Goal: Information Seeking & Learning: Learn about a topic

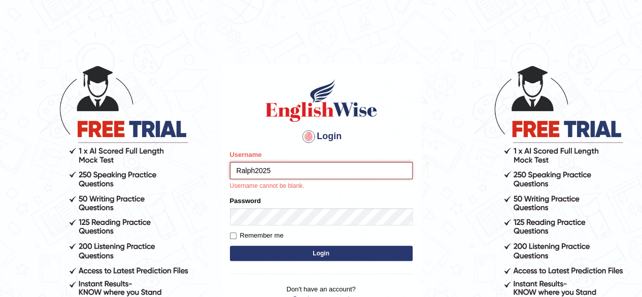
type input "Ralph2025"
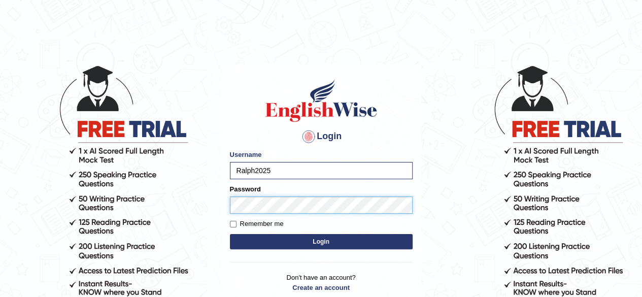
click at [230, 234] on button "Login" at bounding box center [321, 241] width 183 height 15
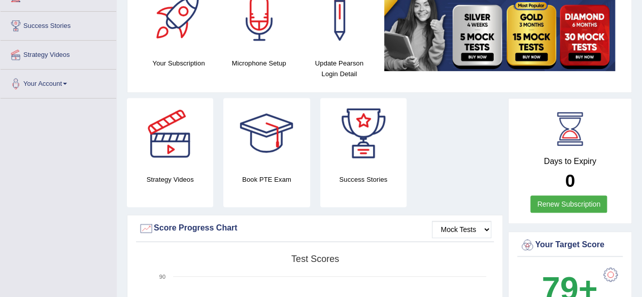
scroll to position [203, 0]
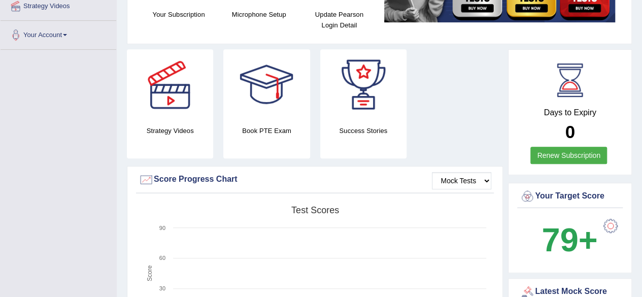
click at [562, 155] on link "Renew Subscription" at bounding box center [568, 155] width 77 height 17
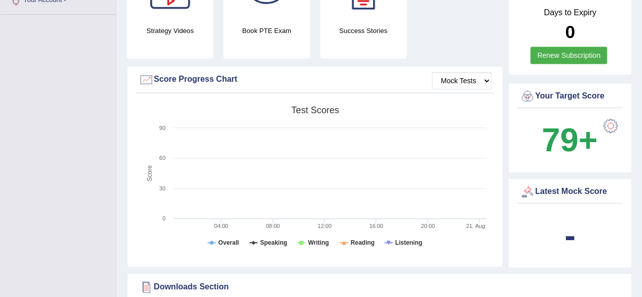
click at [609, 122] on div at bounding box center [610, 126] width 20 height 20
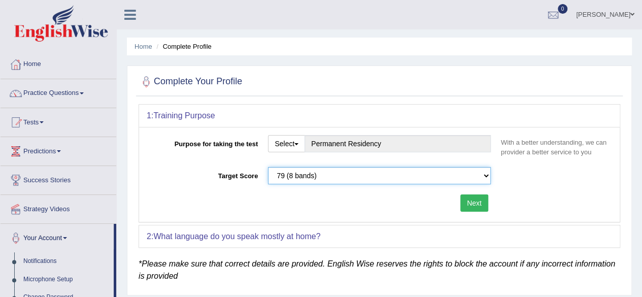
click at [486, 176] on select "Please select the correct value 50 (6 bands) 58 (6.5 bands) 65 (7 bands) 79 (8 …" at bounding box center [379, 175] width 223 height 17
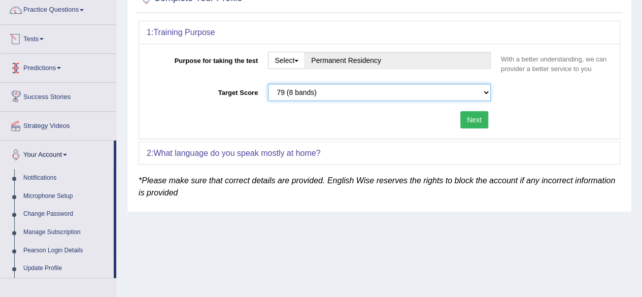
scroll to position [32, 0]
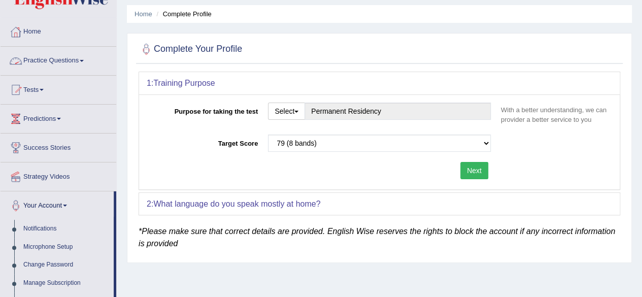
click at [84, 60] on span at bounding box center [82, 61] width 4 height 2
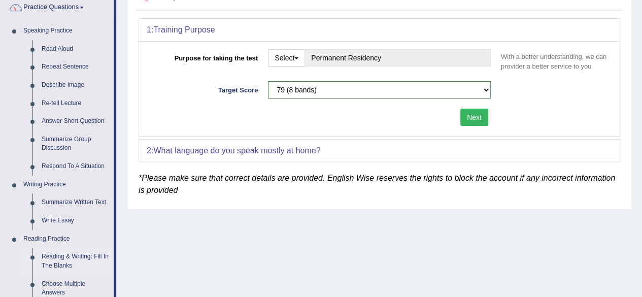
scroll to position [83, 0]
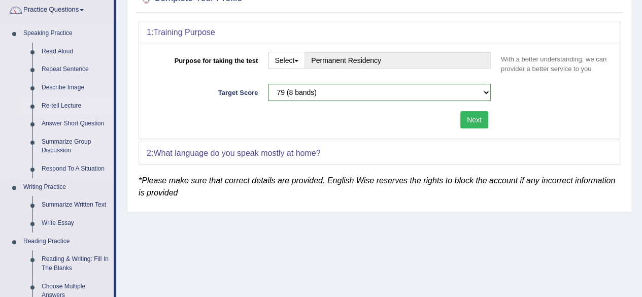
click at [61, 101] on link "Re-tell Lecture" at bounding box center [75, 106] width 77 height 18
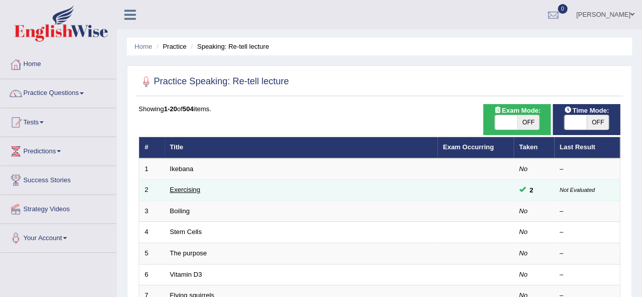
click at [182, 189] on link "Exercising" at bounding box center [185, 190] width 30 height 8
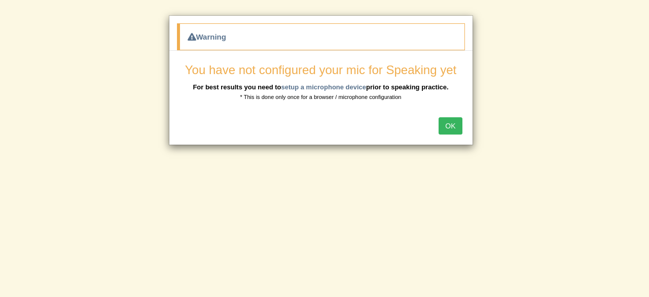
click at [450, 122] on button "OK" at bounding box center [450, 125] width 23 height 17
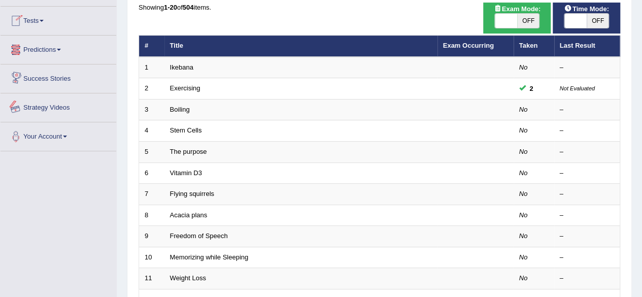
scroll to position [51, 0]
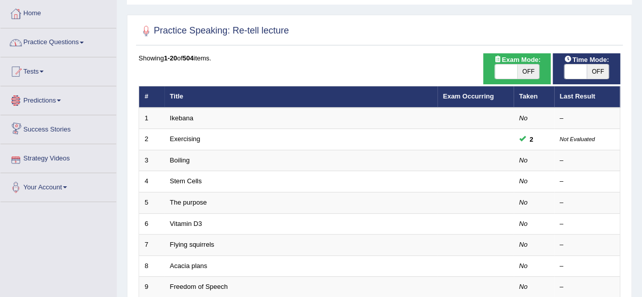
click at [85, 46] on link "Practice Questions" at bounding box center [59, 40] width 116 height 25
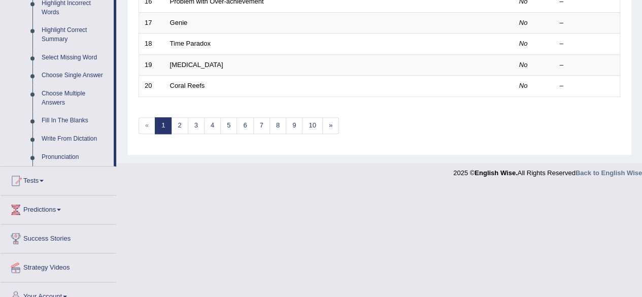
scroll to position [496, 0]
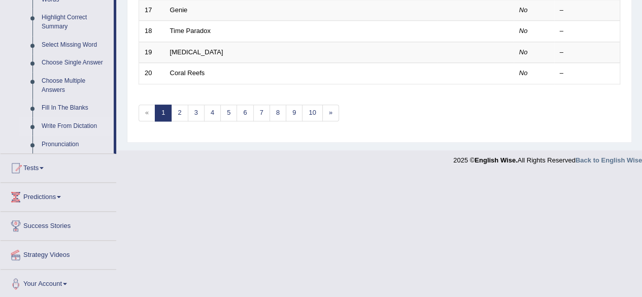
click at [71, 123] on link "Write From Dictation" at bounding box center [75, 126] width 77 height 18
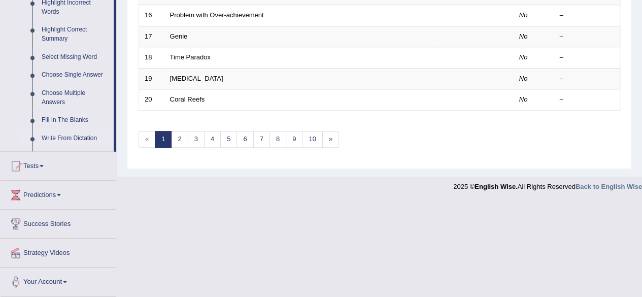
scroll to position [342, 0]
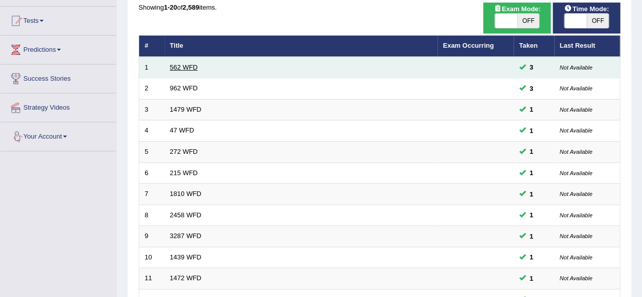
click at [189, 64] on link "562 WFD" at bounding box center [184, 67] width 28 height 8
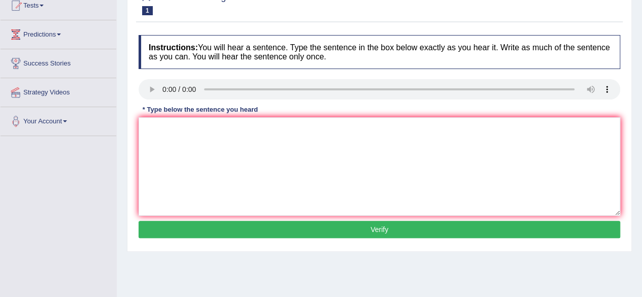
scroll to position [101, 0]
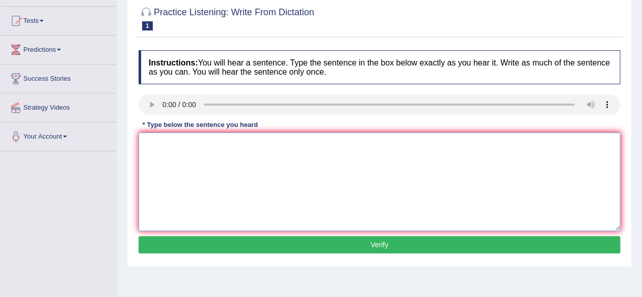
click at [194, 149] on textarea at bounding box center [380, 181] width 482 height 98
type textarea "The gap between the rich does not dicreased."
click at [407, 244] on button "Verify" at bounding box center [380, 244] width 482 height 17
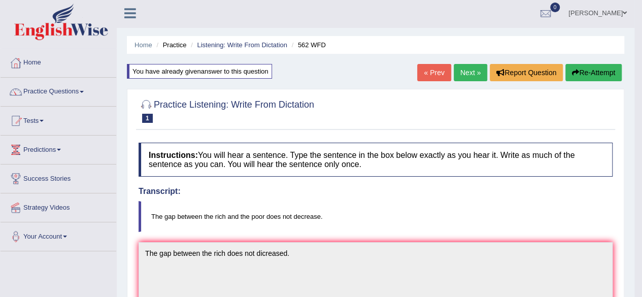
scroll to position [0, 0]
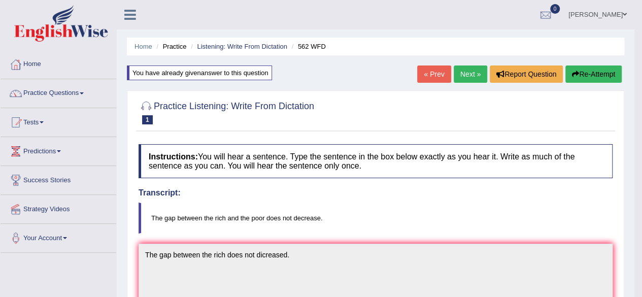
click at [465, 78] on link "Next »" at bounding box center [470, 73] width 33 height 17
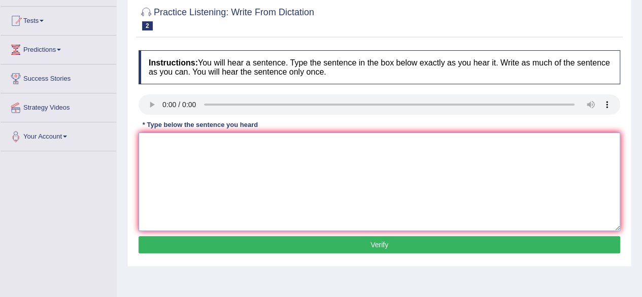
click at [179, 152] on textarea at bounding box center [380, 181] width 482 height 98
click at [360, 146] on textarea "If you have any question about the exam please raise your hand" at bounding box center [380, 181] width 482 height 98
type textarea "If you have any question about the exam please raise your hand."
click at [370, 245] on button "Verify" at bounding box center [380, 244] width 482 height 17
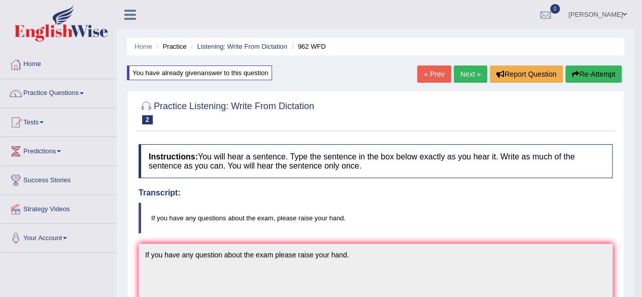
click at [475, 77] on link "Next »" at bounding box center [470, 73] width 33 height 17
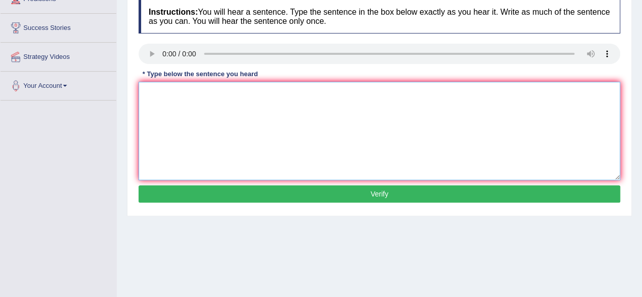
click at [162, 94] on textarea at bounding box center [380, 131] width 482 height 98
click at [225, 93] on textarea "Student representative" at bounding box center [380, 131] width 482 height 98
type textarea "Student representatives will be visiting classes with voting forms."
click at [374, 193] on button "Verify" at bounding box center [380, 193] width 482 height 17
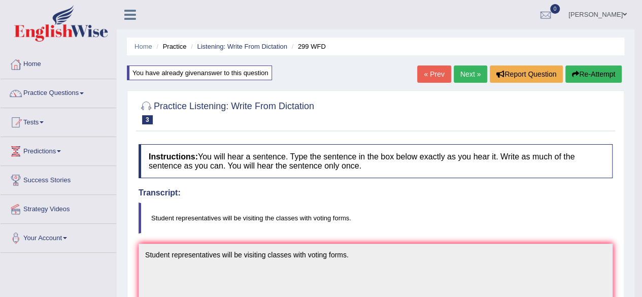
click at [473, 78] on link "Next »" at bounding box center [470, 73] width 33 height 17
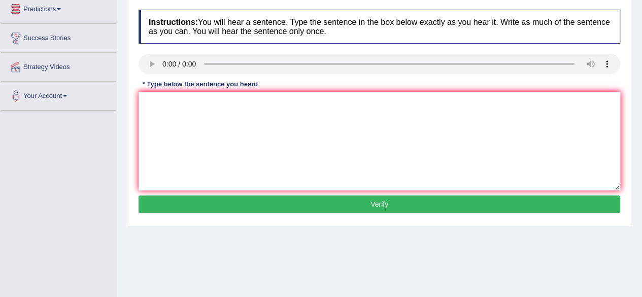
scroll to position [152, 0]
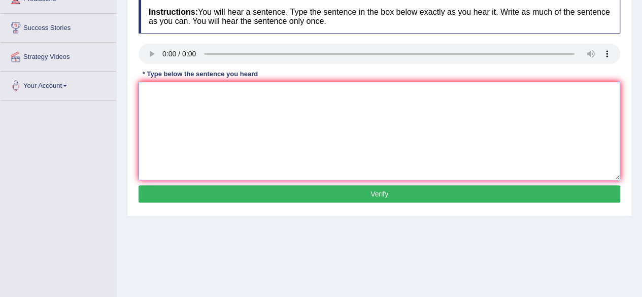
click at [167, 107] on textarea at bounding box center [380, 131] width 482 height 98
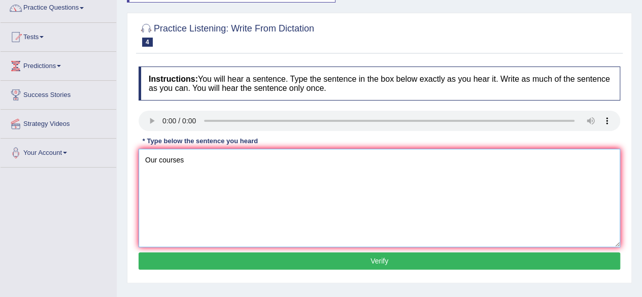
scroll to position [101, 0]
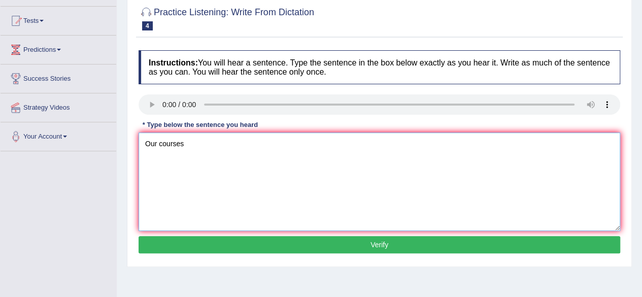
click at [197, 148] on textarea "Our courses" at bounding box center [380, 181] width 482 height 98
click at [364, 143] on textarea "Our courses help to improve critical thingking and independent" at bounding box center [380, 181] width 482 height 98
type textarea "Our courses help to improve critical thingking and independent learning skills."
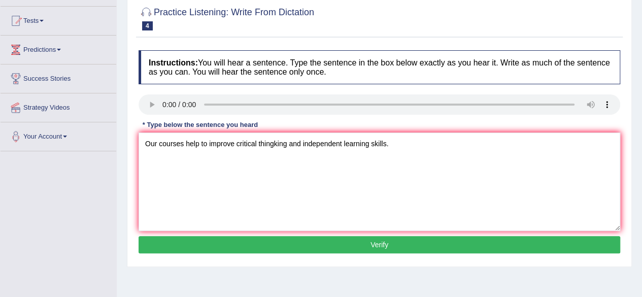
click at [392, 239] on button "Verify" at bounding box center [380, 244] width 482 height 17
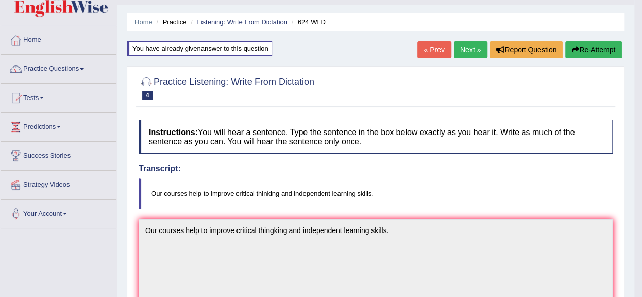
scroll to position [0, 0]
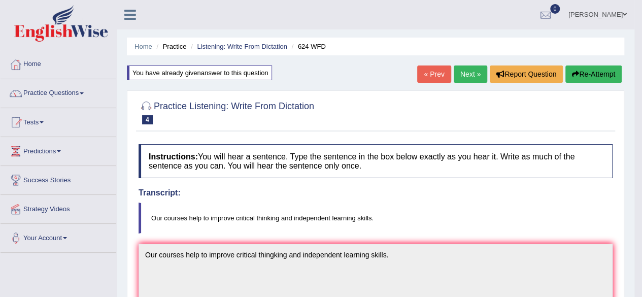
click at [466, 75] on link "Next »" at bounding box center [470, 73] width 33 height 17
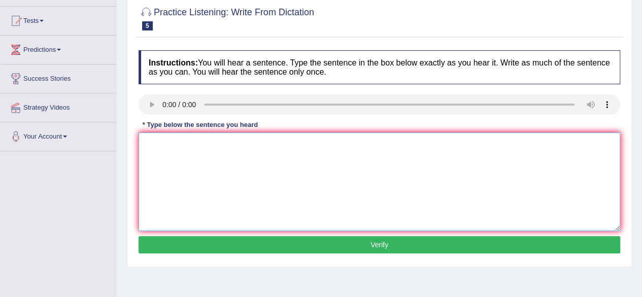
click at [185, 155] on textarea at bounding box center [380, 181] width 482 height 98
type textarea "We are able to work in a team."
click at [299, 249] on button "Verify" at bounding box center [380, 244] width 482 height 17
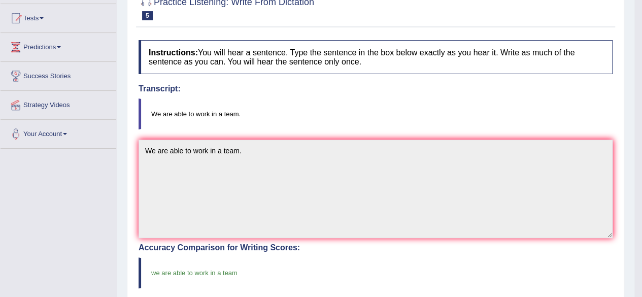
scroll to position [51, 0]
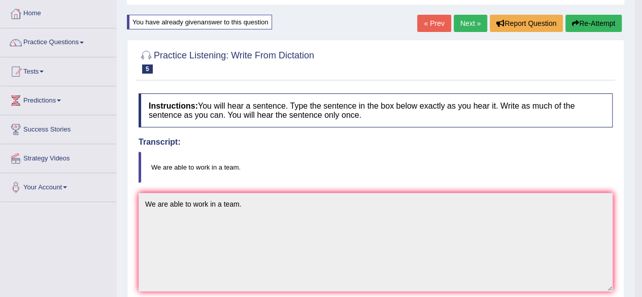
click at [471, 22] on link "Next »" at bounding box center [470, 23] width 33 height 17
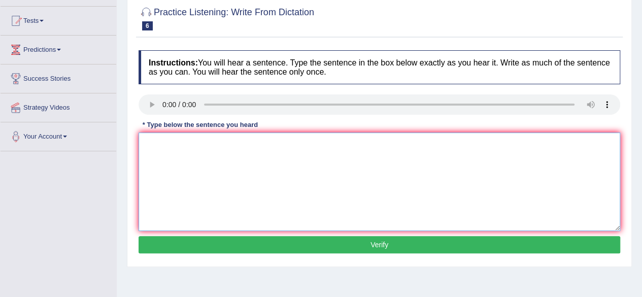
click at [222, 151] on textarea at bounding box center [380, 181] width 482 height 98
type textarea "Farming method across the world have greatly developed recently."
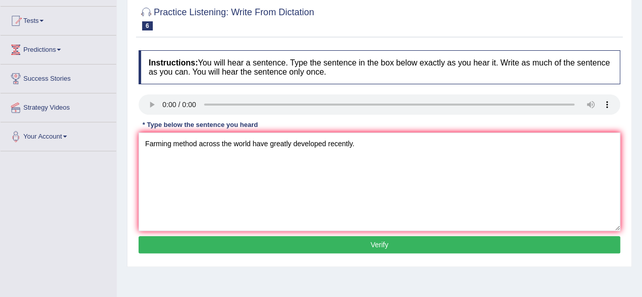
click at [364, 248] on button "Verify" at bounding box center [380, 244] width 482 height 17
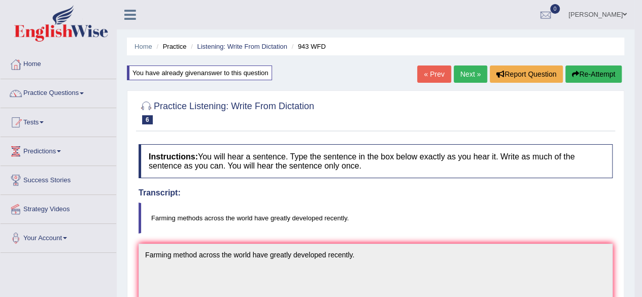
click at [468, 76] on link "Next »" at bounding box center [470, 73] width 33 height 17
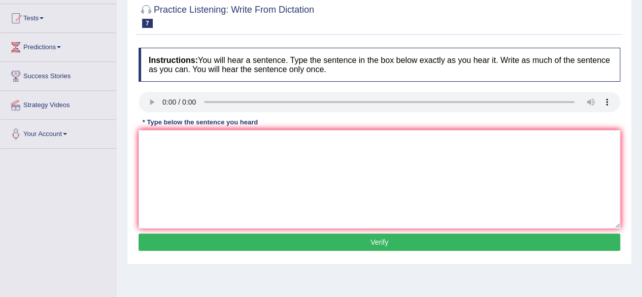
scroll to position [152, 0]
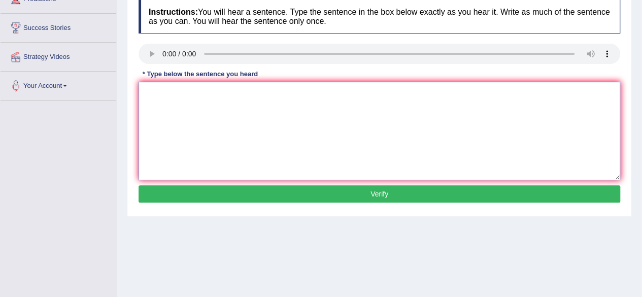
click at [187, 93] on textarea at bounding box center [380, 131] width 482 height 98
click at [217, 98] on textarea "Important details" at bounding box center [380, 131] width 482 height 98
type textarea "Important details from the argument are missing in the summary."
click at [294, 191] on button "Verify" at bounding box center [380, 193] width 482 height 17
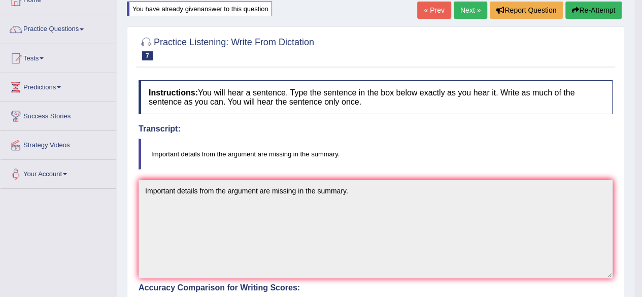
scroll to position [0, 0]
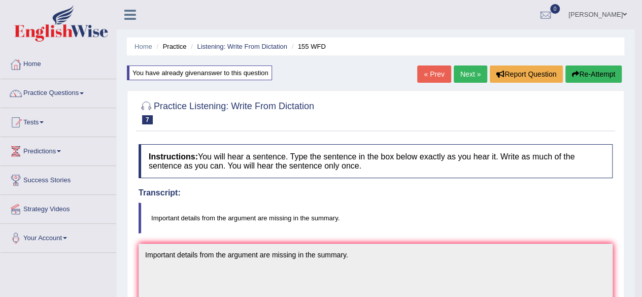
click at [474, 77] on link "Next »" at bounding box center [470, 73] width 33 height 17
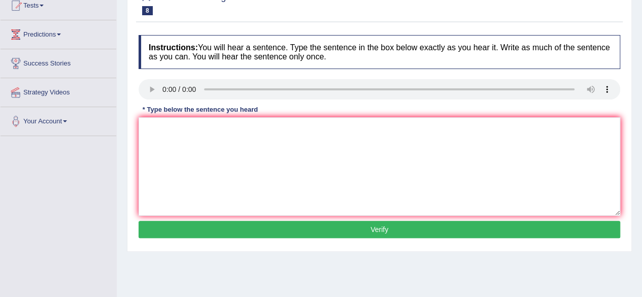
scroll to position [101, 0]
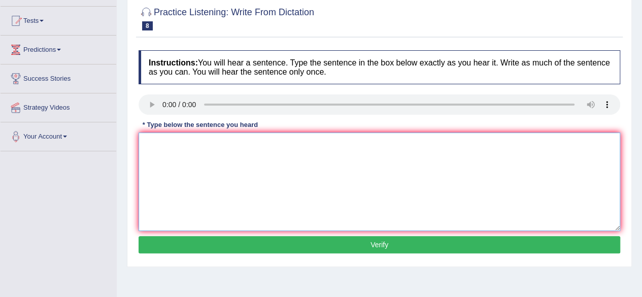
click at [210, 148] on textarea at bounding box center [380, 181] width 482 height 98
click at [245, 146] on textarea "Please provide the support" at bounding box center [380, 181] width 482 height 98
click at [223, 142] on textarea "Please provide the report to support your idea" at bounding box center [380, 181] width 482 height 98
click at [322, 143] on textarea "Please provide the reports to support your idea" at bounding box center [380, 181] width 482 height 98
type textarea "Please provide the reports to support your idea of this argument."
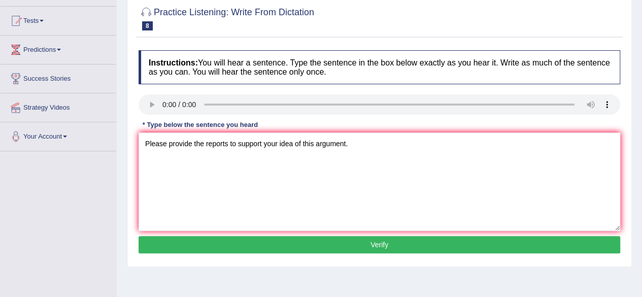
click at [322, 248] on button "Verify" at bounding box center [380, 244] width 482 height 17
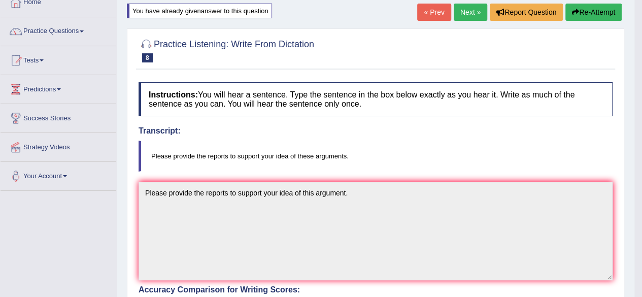
scroll to position [0, 0]
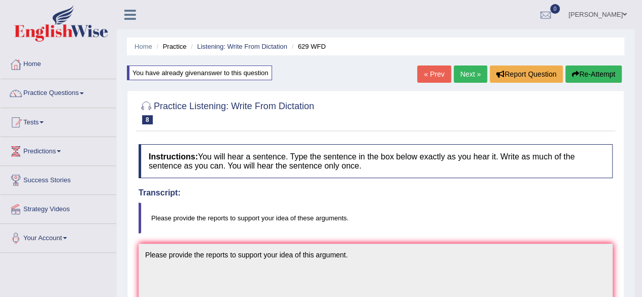
click at [481, 72] on link "Next »" at bounding box center [470, 73] width 33 height 17
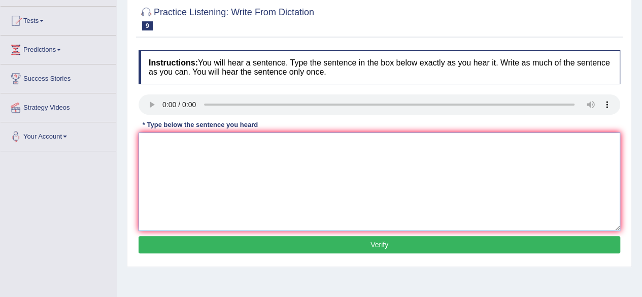
click at [242, 155] on textarea at bounding box center [380, 181] width 482 height 98
click at [204, 145] on textarea "The industrial" at bounding box center [380, 181] width 482 height 98
click at [256, 141] on textarea "The industrial revolution in [GEOGRAPHIC_DATA]" at bounding box center [380, 181] width 482 height 98
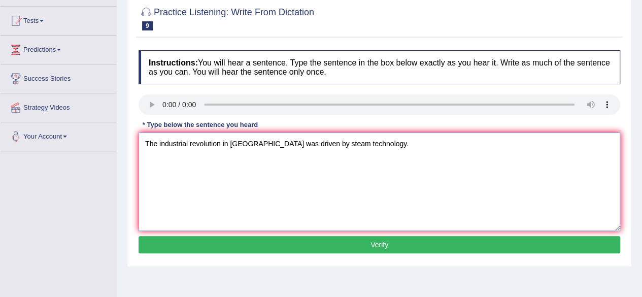
type textarea "The industrial revolution in [GEOGRAPHIC_DATA] was driven by steam technology."
click at [361, 248] on button "Verify" at bounding box center [380, 244] width 482 height 17
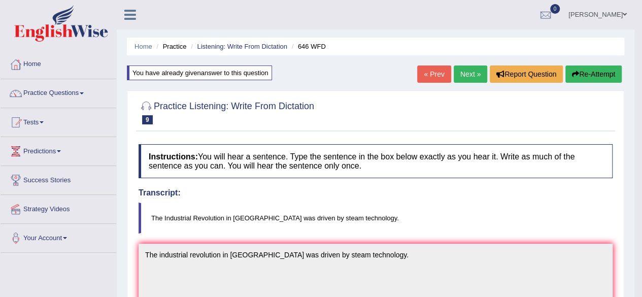
click at [471, 76] on link "Next »" at bounding box center [470, 73] width 33 height 17
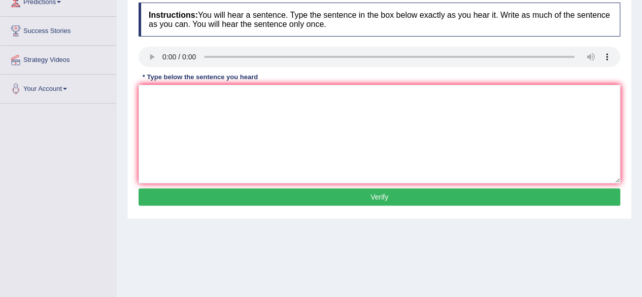
scroll to position [152, 0]
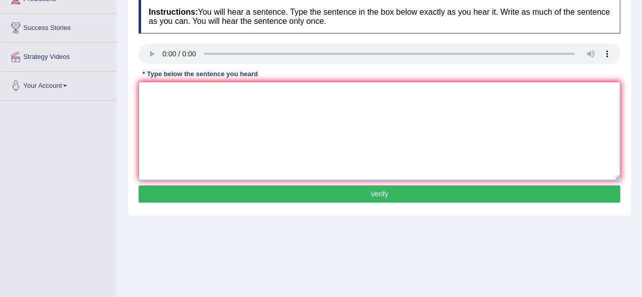
click at [185, 96] on textarea at bounding box center [380, 131] width 482 height 98
click at [185, 91] on textarea "The study of economy wa" at bounding box center [380, 131] width 482 height 98
click at [262, 95] on textarea "The study of the economy wa" at bounding box center [380, 131] width 482 height 98
type textarea "The study of the economy was the tricky subject of the report."
click at [348, 199] on button "Verify" at bounding box center [380, 193] width 482 height 17
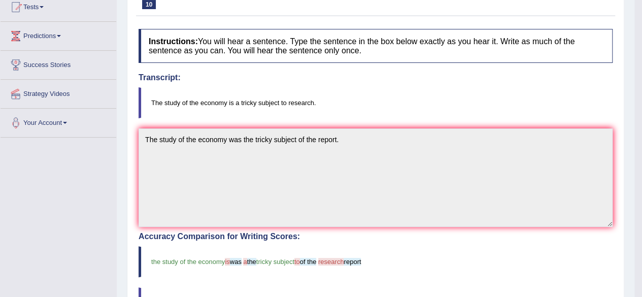
scroll to position [57, 0]
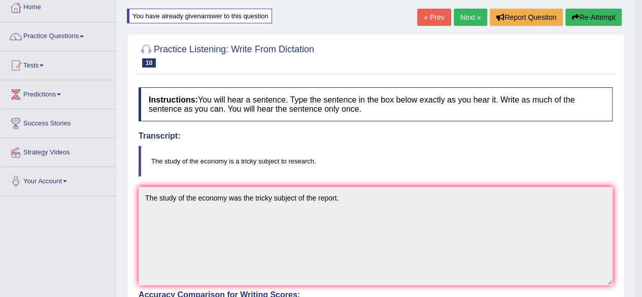
click at [87, 34] on link "Practice Questions" at bounding box center [59, 34] width 116 height 25
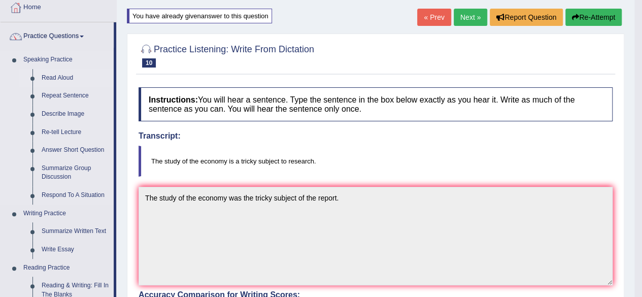
click at [63, 78] on link "Read Aloud" at bounding box center [75, 78] width 77 height 18
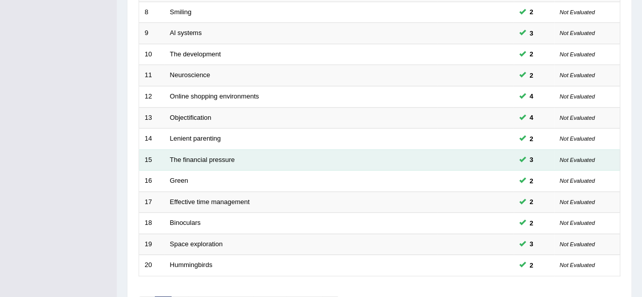
scroll to position [370, 0]
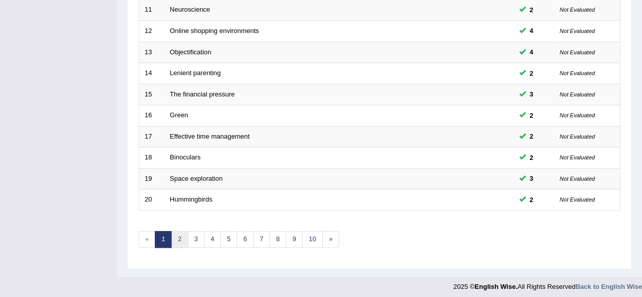
click at [178, 237] on link "2" at bounding box center [179, 239] width 17 height 17
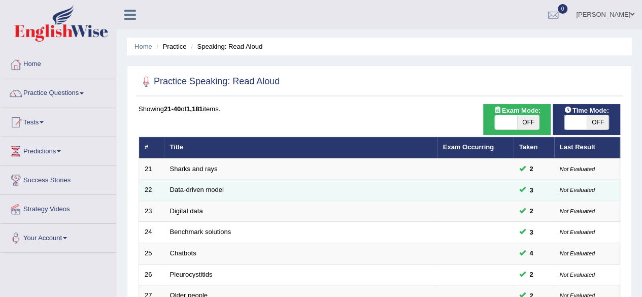
scroll to position [203, 0]
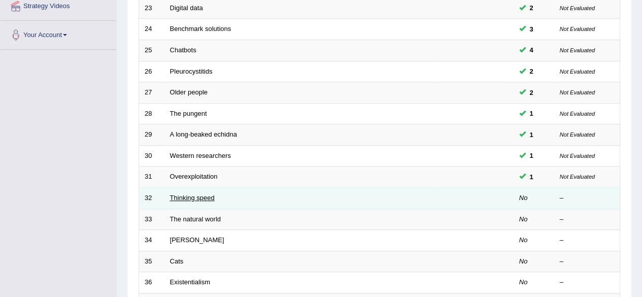
click at [187, 194] on link "Thinking speed" at bounding box center [192, 198] width 45 height 8
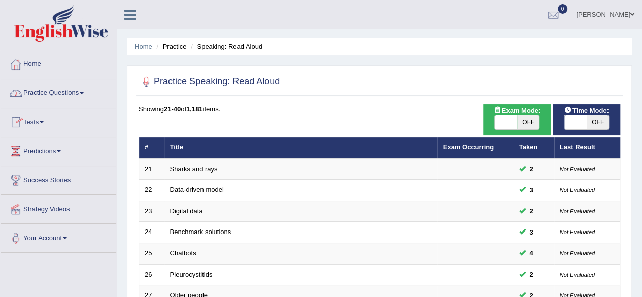
click at [90, 96] on link "Practice Questions" at bounding box center [59, 91] width 116 height 25
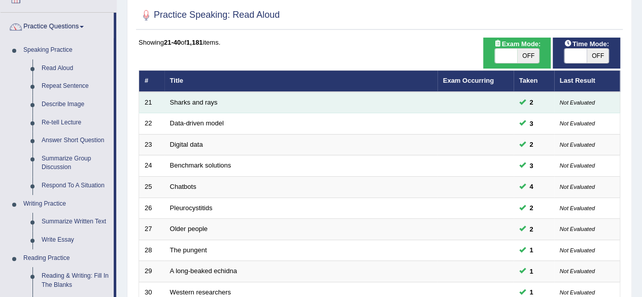
scroll to position [51, 0]
